Goal: Task Accomplishment & Management: Manage account settings

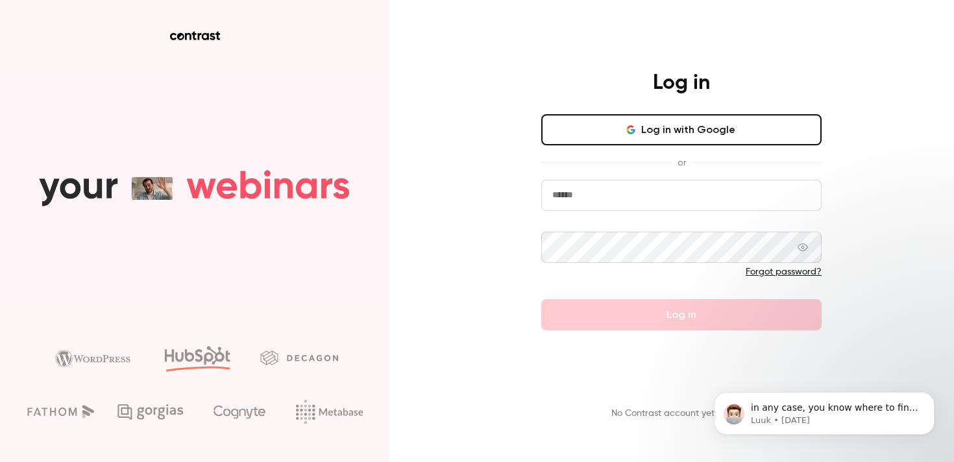
type input "**********"
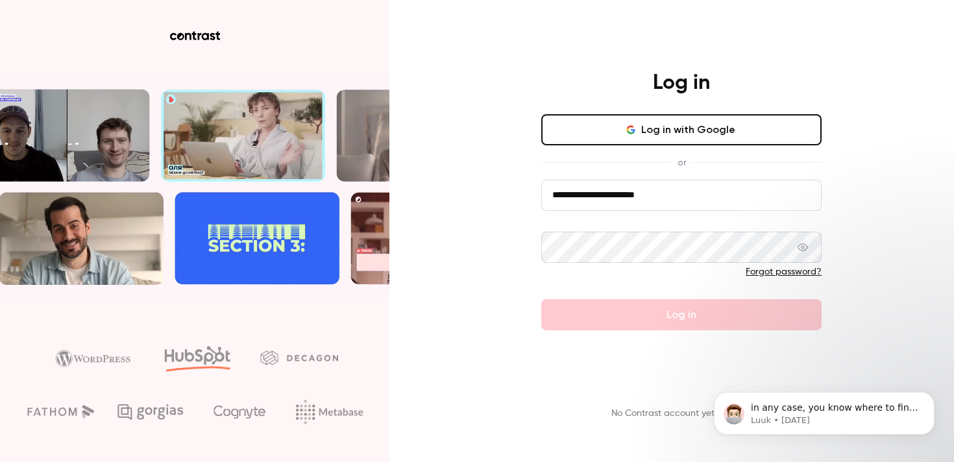
click at [634, 317] on form "**********" at bounding box center [681, 255] width 280 height 151
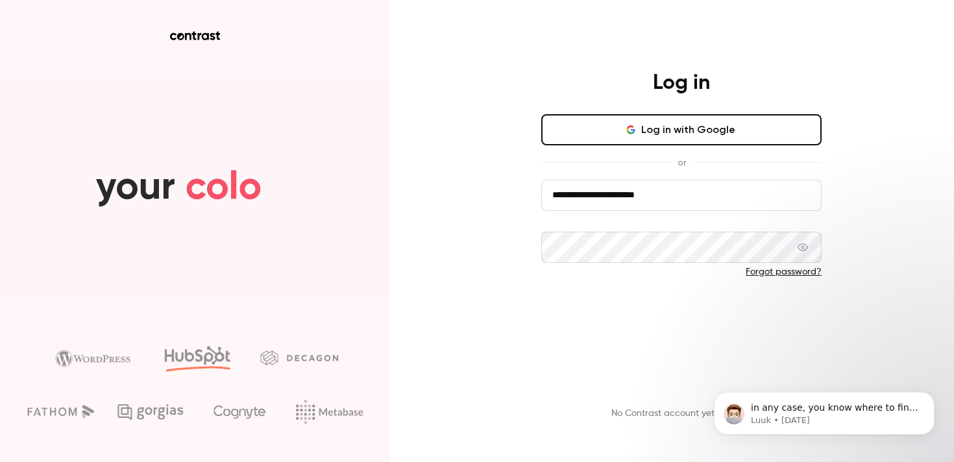
click at [634, 317] on button "Log in" at bounding box center [681, 314] width 280 height 31
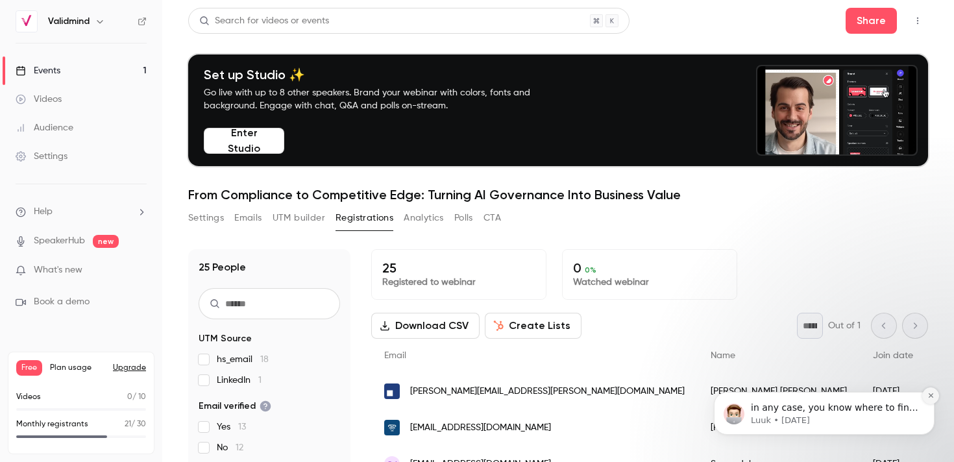
click at [934, 396] on icon "Dismiss notification" at bounding box center [931, 395] width 7 height 7
